Goal: Contribute content: Add original content to the website for others to see

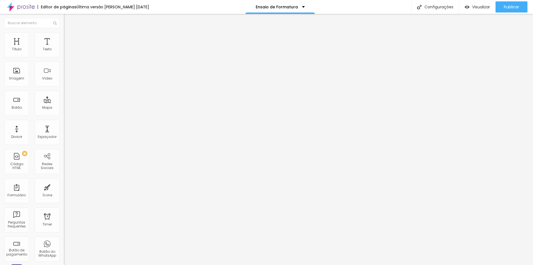
click at [69, 37] on span "Estilo" at bounding box center [73, 36] width 9 height 5
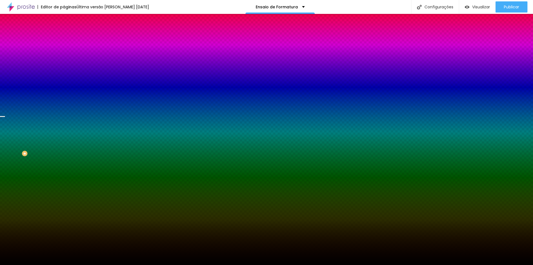
click at [64, 51] on span "Trocar imagem" at bounding box center [79, 48] width 30 height 5
click at [124, 264] on div "Subindo 7/7 arquivos" at bounding box center [266, 266] width 533 height 3
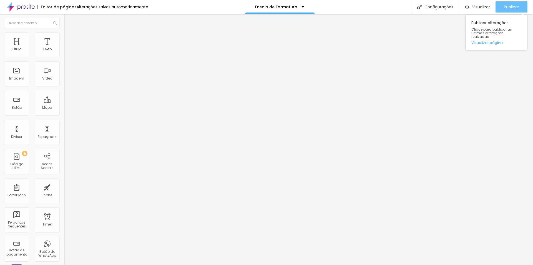
click at [516, 6] on span "Publicar" at bounding box center [511, 7] width 15 height 4
click at [510, 9] on div "Publicar" at bounding box center [511, 6] width 15 height 11
click at [502, 2] on button "Publicar" at bounding box center [511, 6] width 32 height 11
click at [478, 9] on span "Visualizar" at bounding box center [481, 7] width 18 height 4
click at [502, 10] on button "Publicar" at bounding box center [511, 6] width 32 height 11
